Goal: Information Seeking & Learning: Learn about a topic

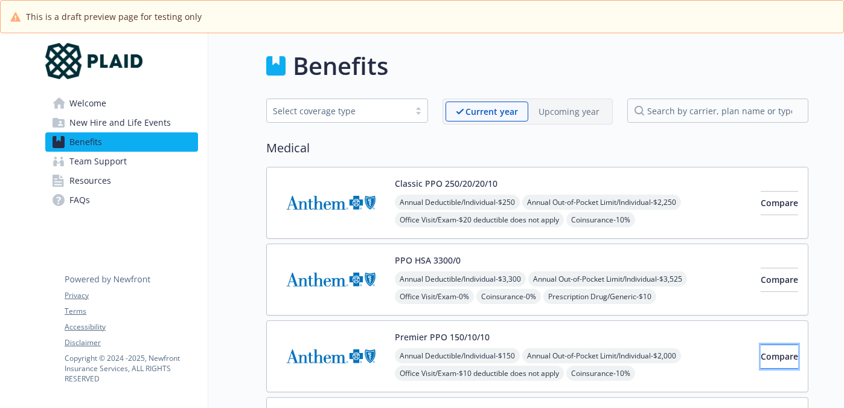
click at [761, 359] on span "Compare" at bounding box center [779, 355] width 37 height 11
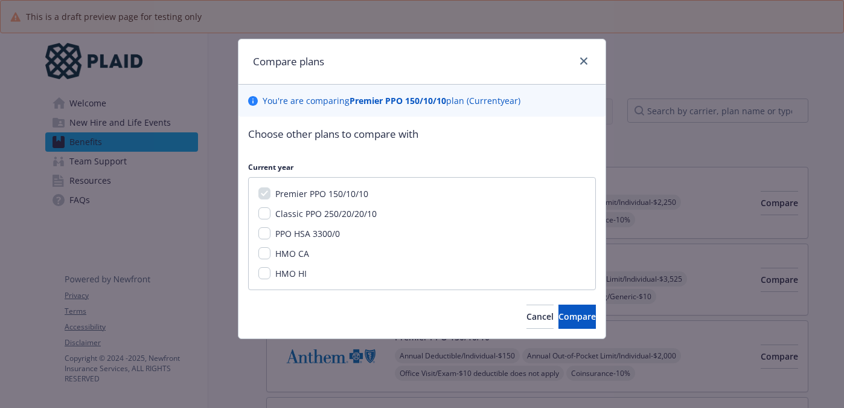
click at [334, 215] on span "Classic PPO 250/20/20/10" at bounding box center [325, 213] width 101 height 11
click at [271, 215] on input "Classic PPO 250/20/20/10" at bounding box center [265, 213] width 12 height 12
checkbox input "true"
click at [301, 234] on span "PPO HSA 3300/0" at bounding box center [307, 233] width 65 height 11
click at [271, 234] on input "PPO HSA 3300/0" at bounding box center [265, 233] width 12 height 12
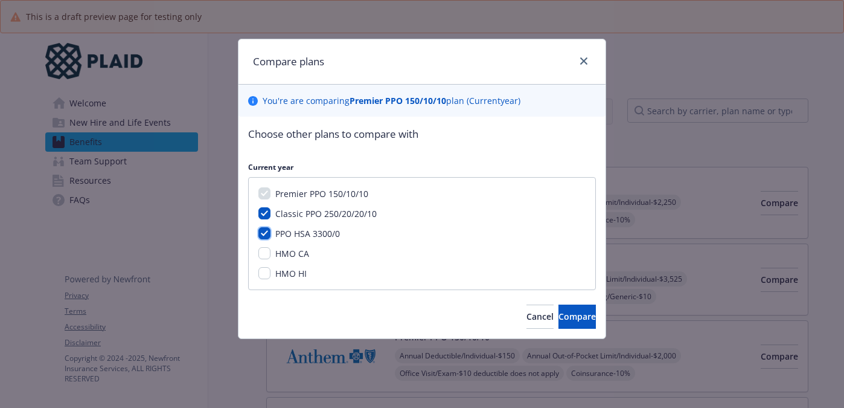
checkbox input "true"
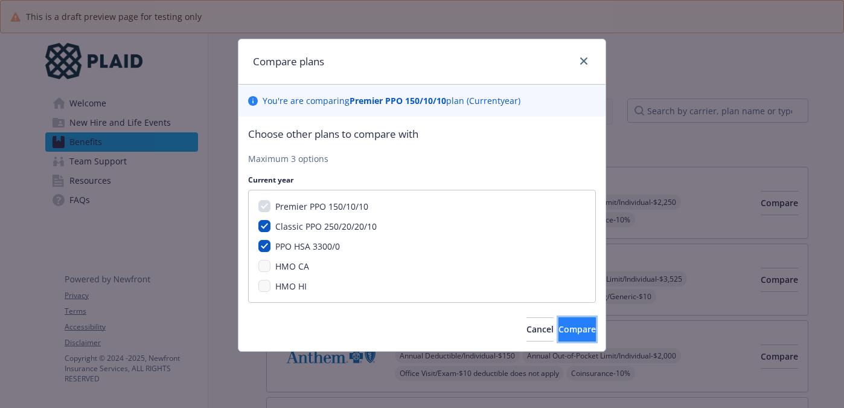
click at [559, 321] on button "Compare" at bounding box center [577, 329] width 37 height 24
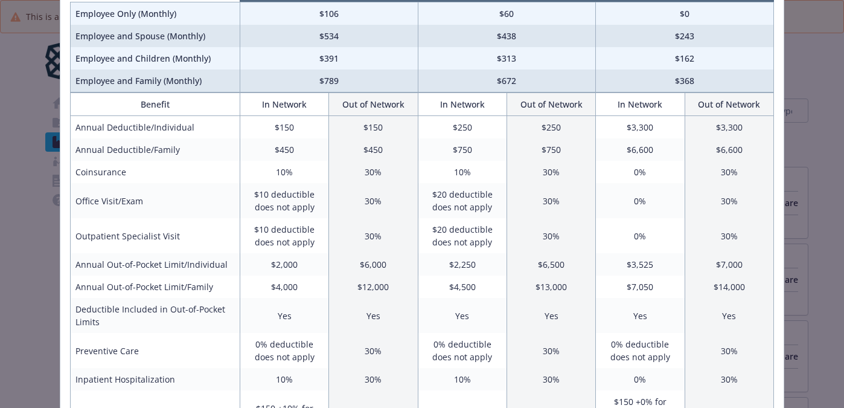
scroll to position [125, 0]
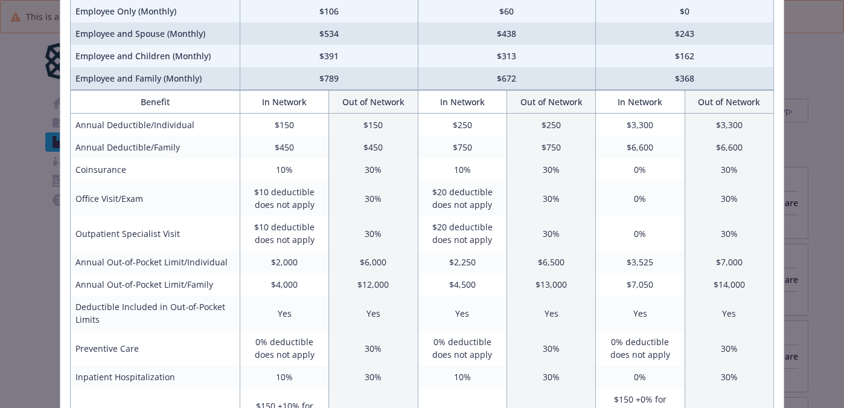
click at [34, 124] on div "Benefits Info Premier PPO 150/10/10 Current year Classic PPO 250/20/20/10 Curre…" at bounding box center [422, 204] width 844 height 408
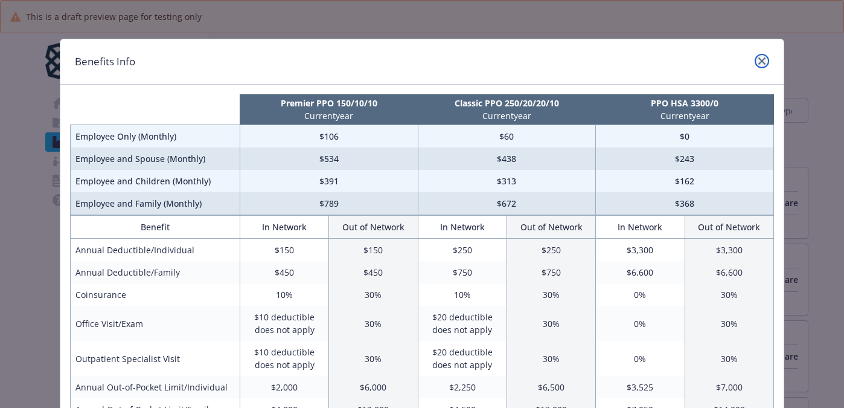
click at [764, 60] on icon "close" at bounding box center [762, 60] width 7 height 7
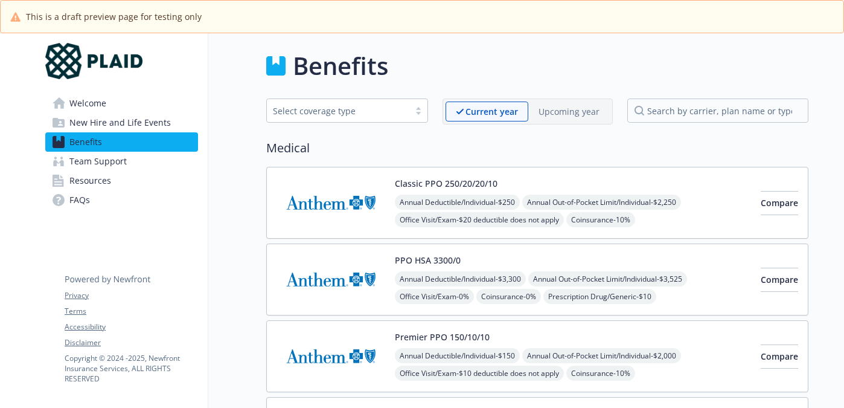
click at [91, 97] on span "Welcome" at bounding box center [87, 103] width 37 height 19
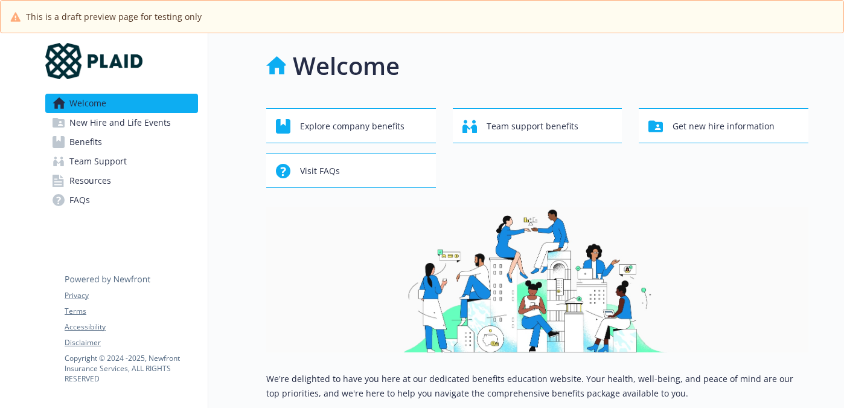
click at [106, 131] on span "New Hire and Life Events" at bounding box center [119, 122] width 101 height 19
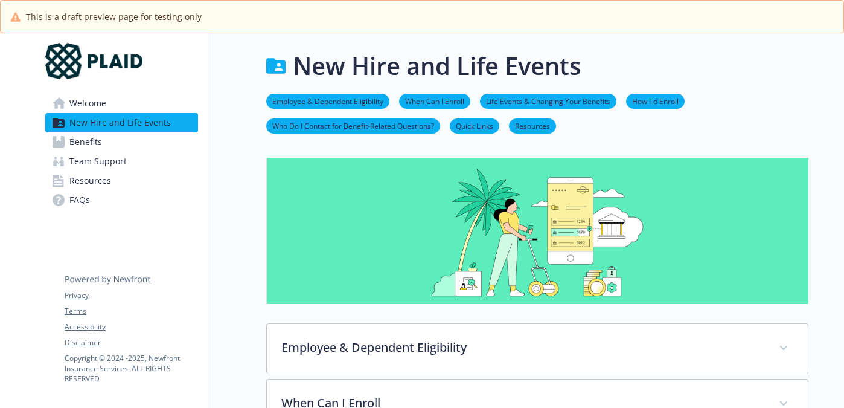
click at [532, 99] on link "Life Events & Changing Your Benefits" at bounding box center [548, 100] width 137 height 11
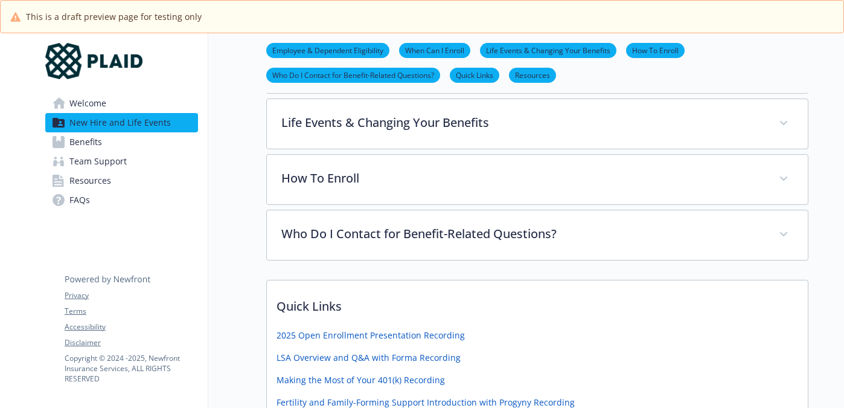
scroll to position [339, 0]
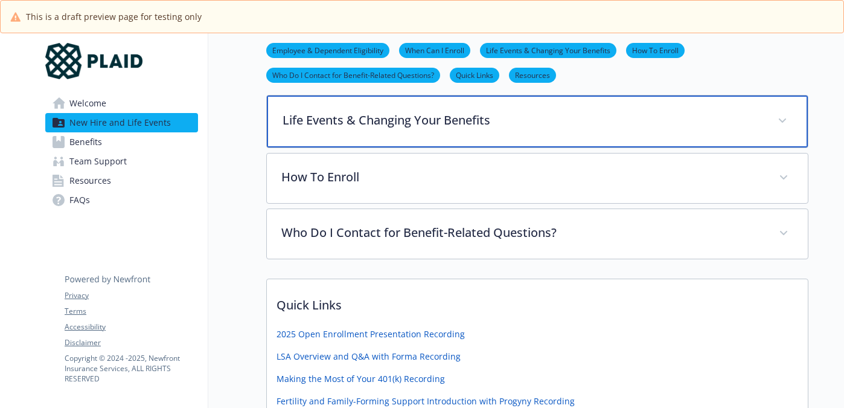
click at [480, 120] on p "Life Events & Changing Your Benefits" at bounding box center [523, 120] width 481 height 18
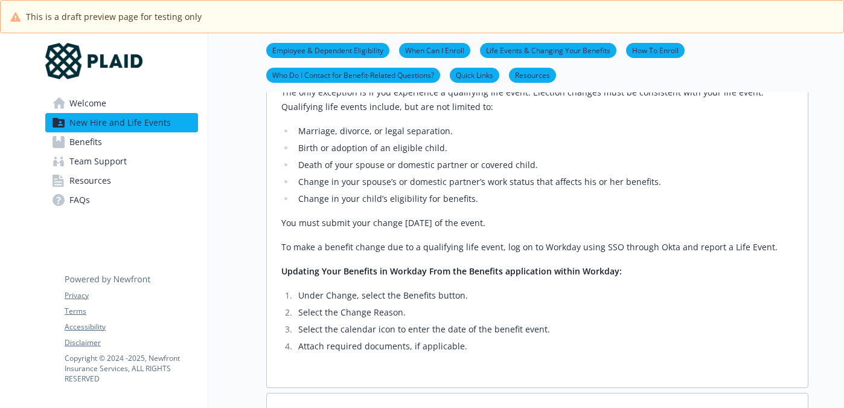
scroll to position [437, 0]
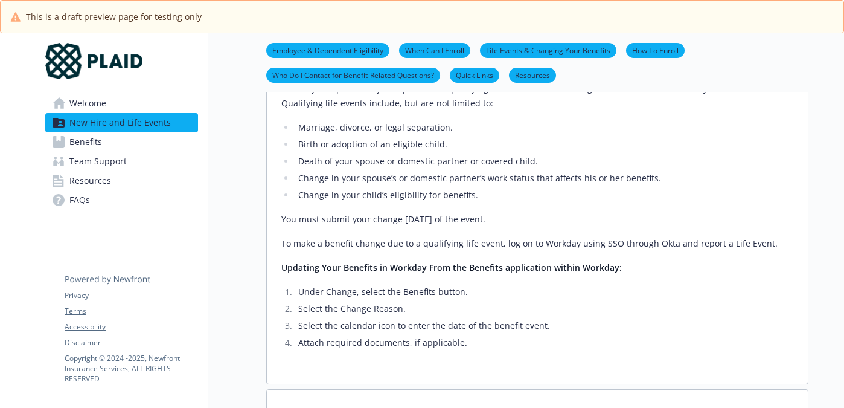
click at [88, 146] on span "Benefits" at bounding box center [85, 141] width 33 height 19
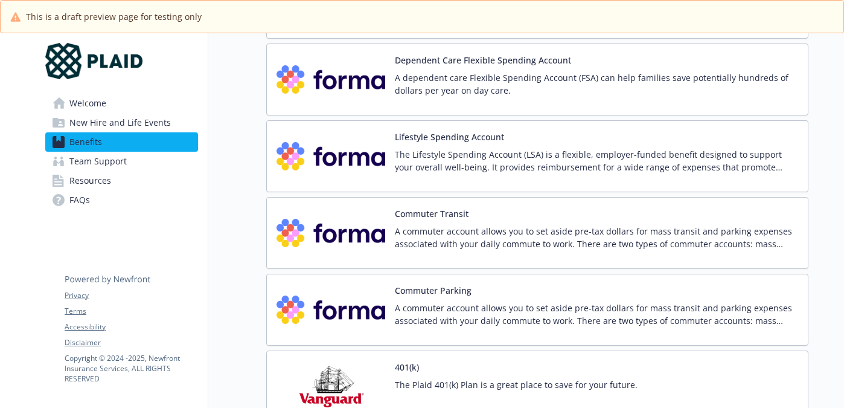
scroll to position [1308, 0]
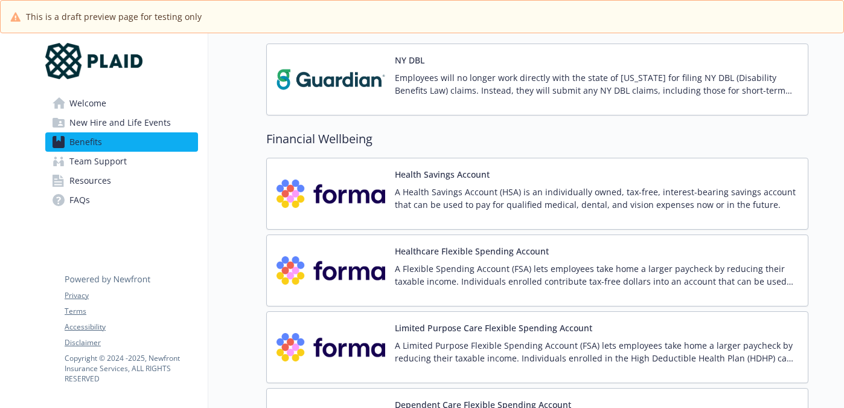
click at [481, 265] on p "A Flexible Spending Account (FSA) lets employees take home a larger paycheck by…" at bounding box center [597, 274] width 404 height 25
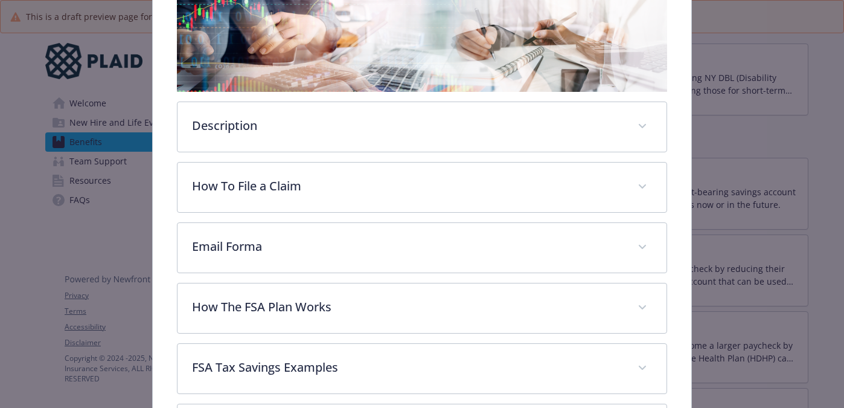
scroll to position [329, 0]
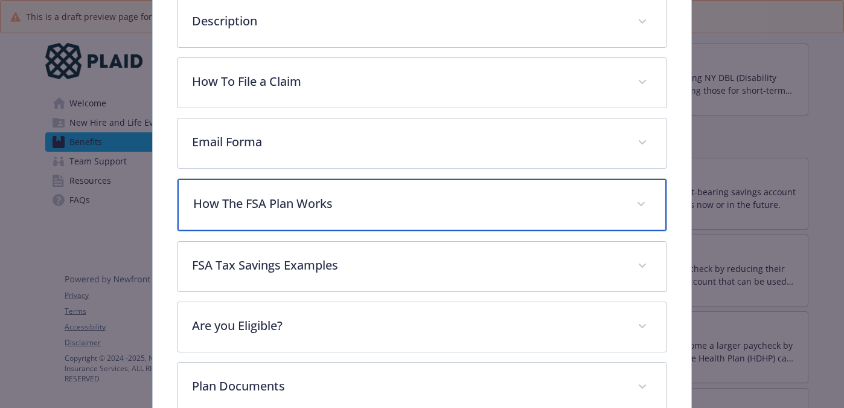
click at [298, 209] on p "How The FSA Plan Works" at bounding box center [407, 204] width 429 height 18
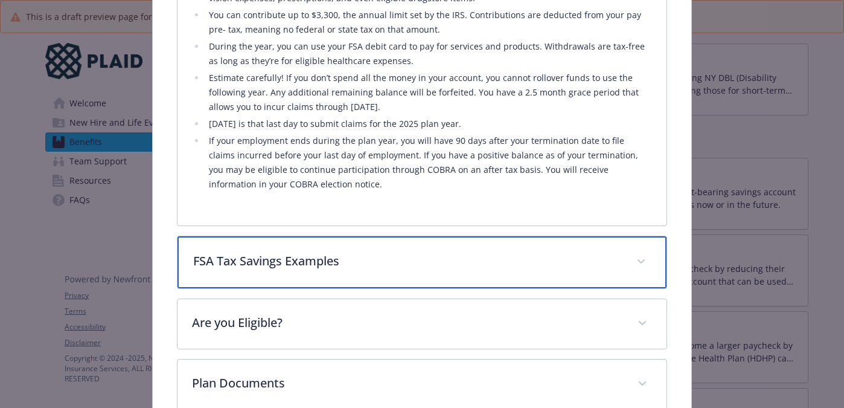
scroll to position [622, 0]
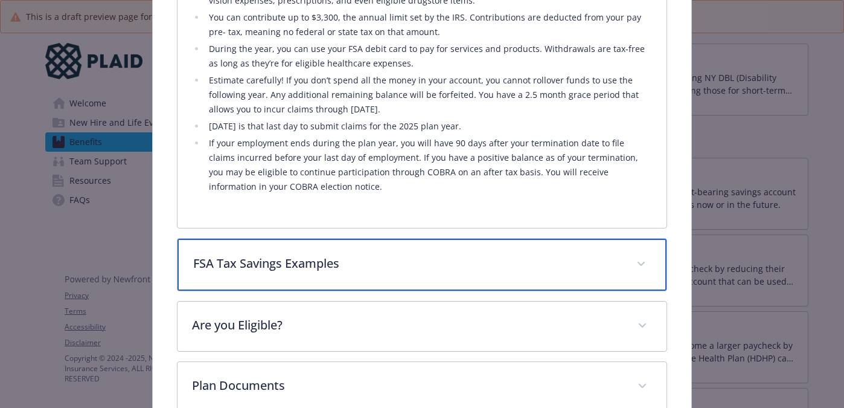
click at [315, 274] on div "FSA Tax Savings Examples" at bounding box center [423, 265] width 490 height 52
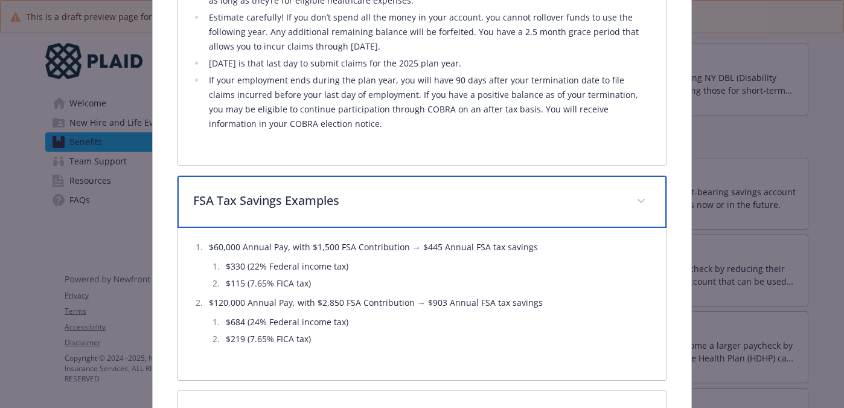
scroll to position [677, 0]
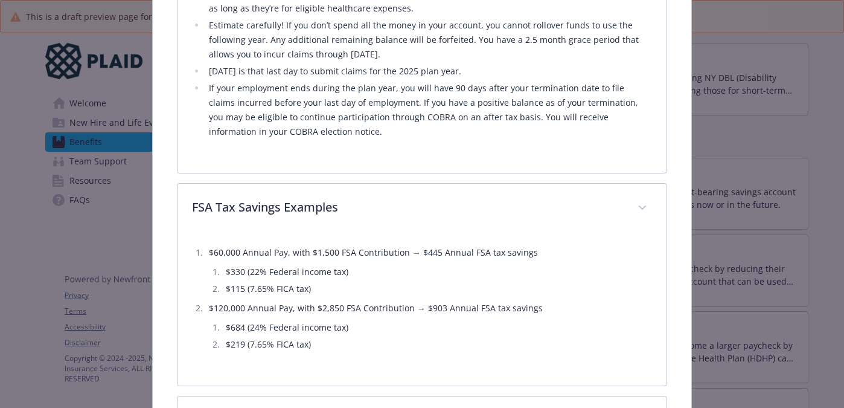
click at [667, 162] on div "How The FSA Plan Works Plaid offers a Healthcare FSA (not eligible if you fund …" at bounding box center [422, 1] width 491 height 343
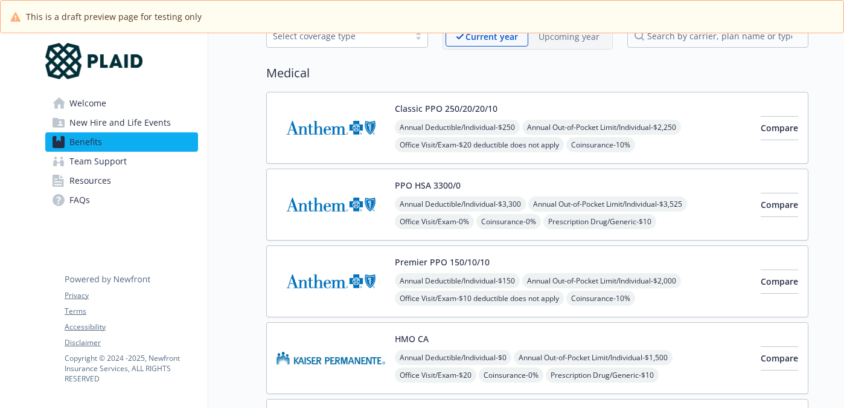
scroll to position [86, 0]
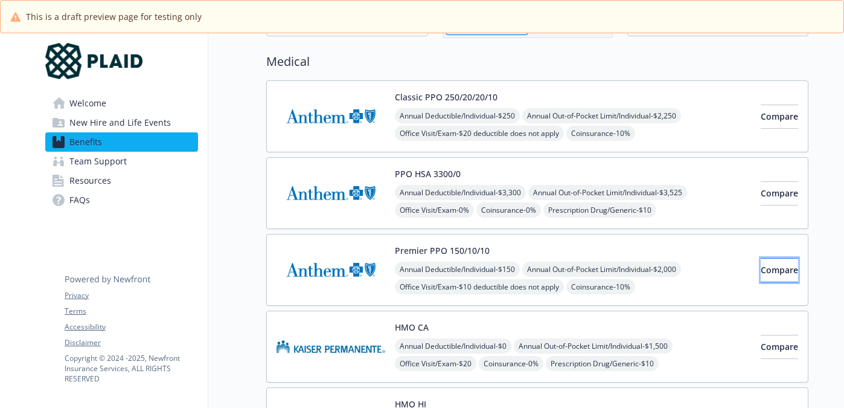
click at [767, 271] on span "Compare" at bounding box center [779, 269] width 37 height 11
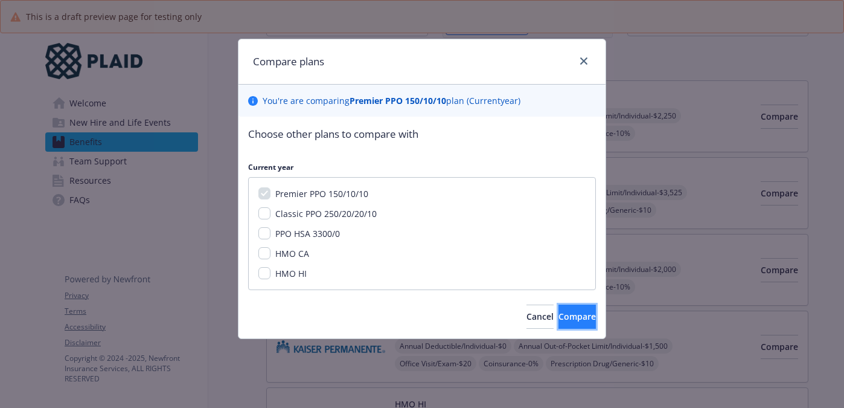
click at [559, 315] on span "Compare" at bounding box center [577, 315] width 37 height 11
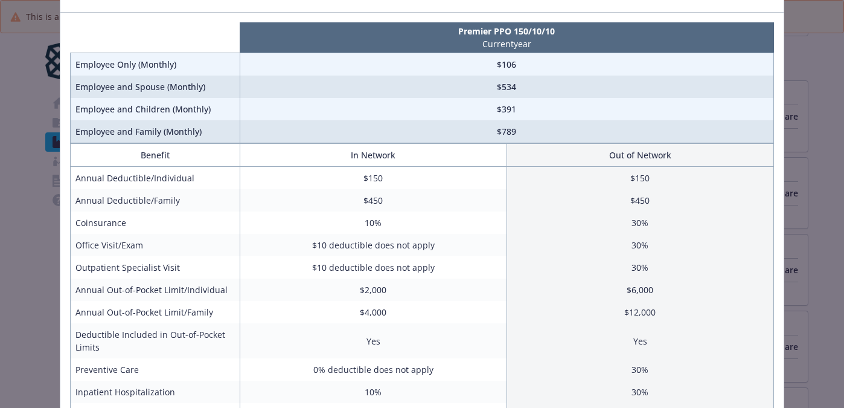
scroll to position [65, 0]
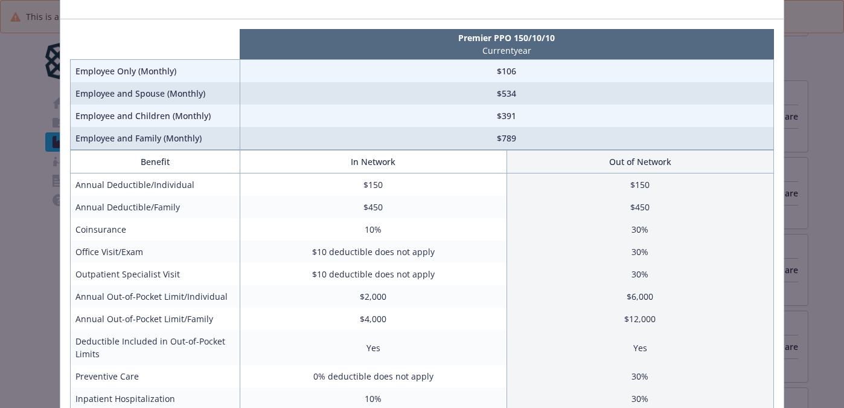
click at [815, 251] on div "Benefits Info Premier PPO 150/10/10 Current year Employee Only (Monthly) $106 E…" at bounding box center [422, 204] width 844 height 408
